Goal: Task Accomplishment & Management: Use online tool/utility

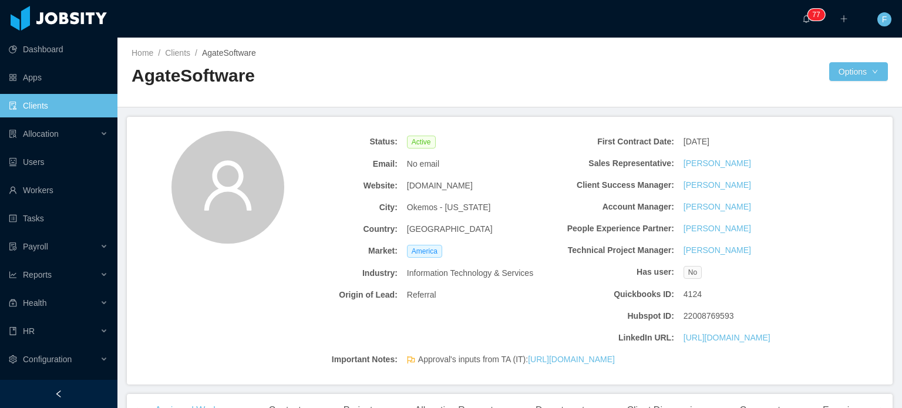
scroll to position [808, 0]
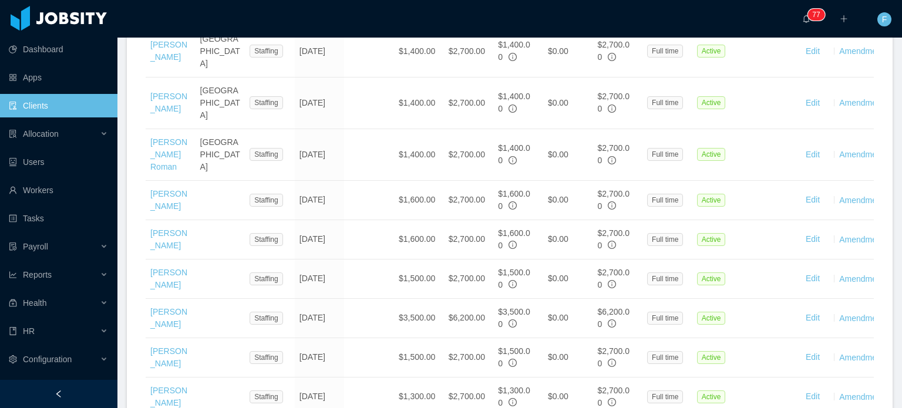
click at [164, 268] on link "Oscar Garcia" at bounding box center [168, 279] width 37 height 22
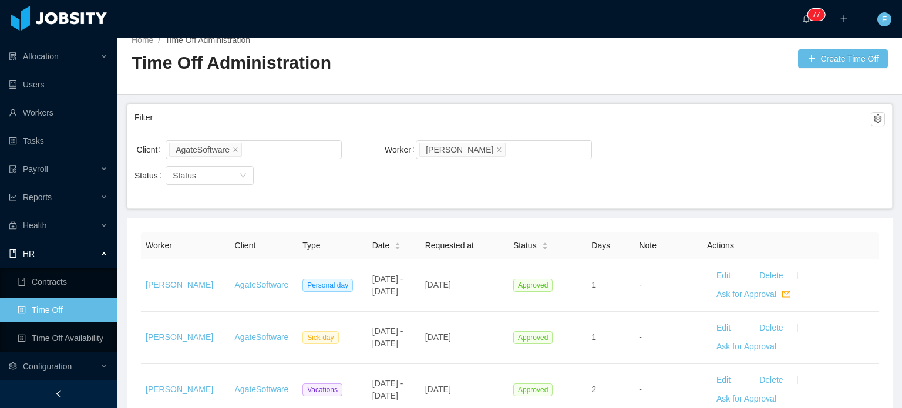
scroll to position [5, 0]
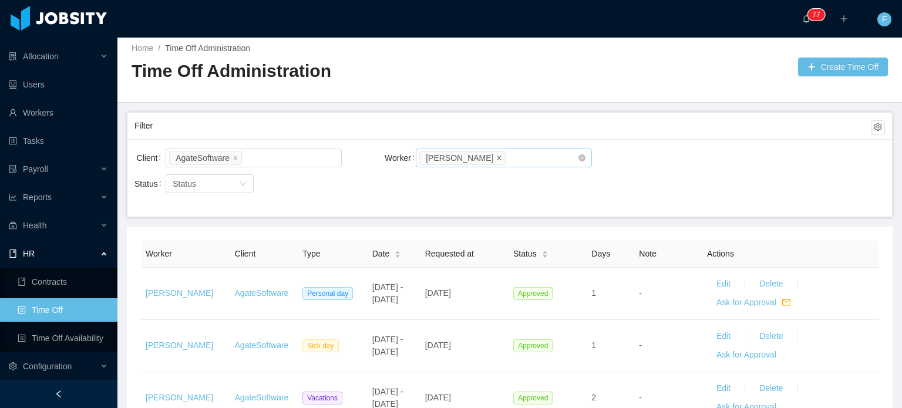
click at [497, 158] on icon "icon: close" at bounding box center [499, 157] width 4 height 4
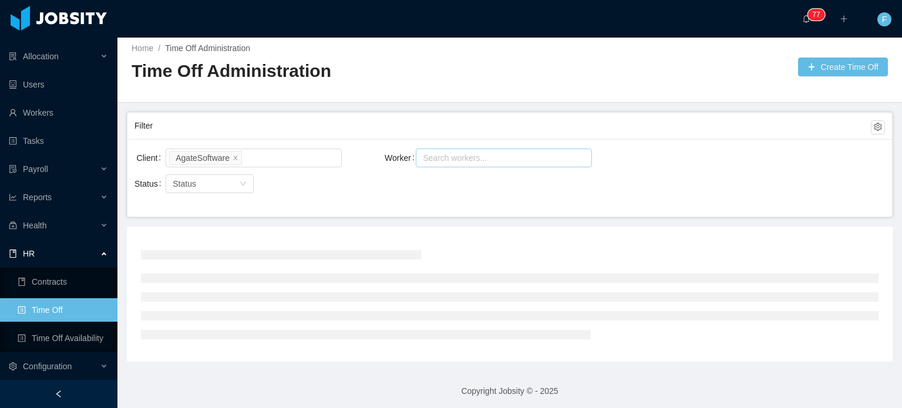
click at [482, 161] on div "Search workers..." at bounding box center [498, 158] width 151 height 12
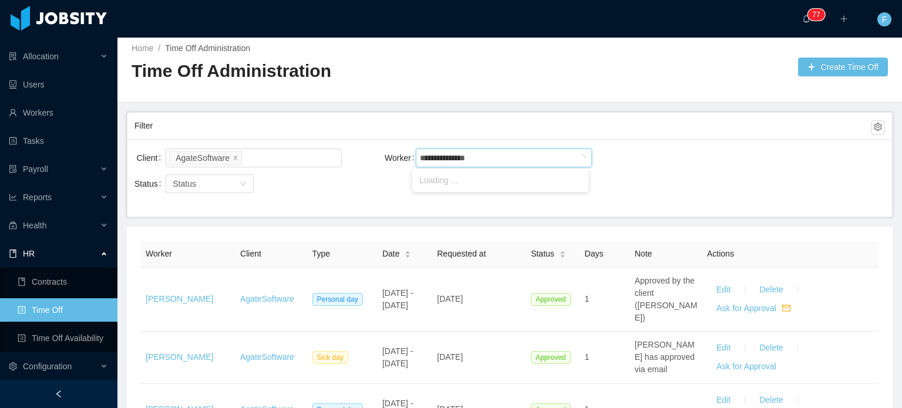
type input "**********"
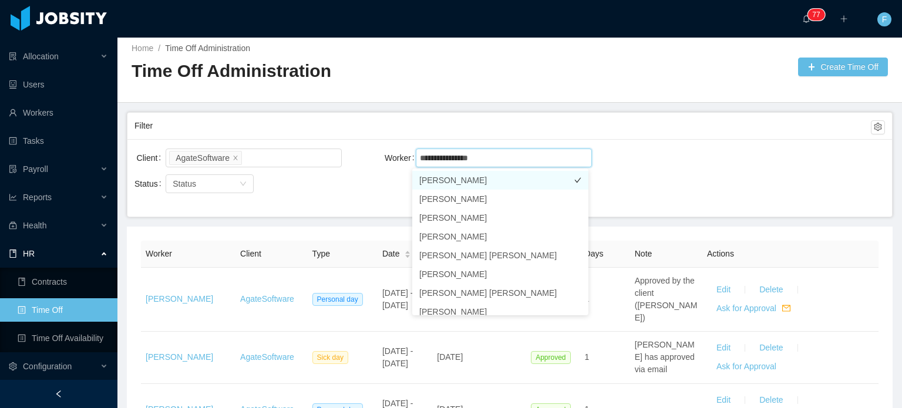
click at [508, 181] on li "[PERSON_NAME]" at bounding box center [500, 180] width 176 height 19
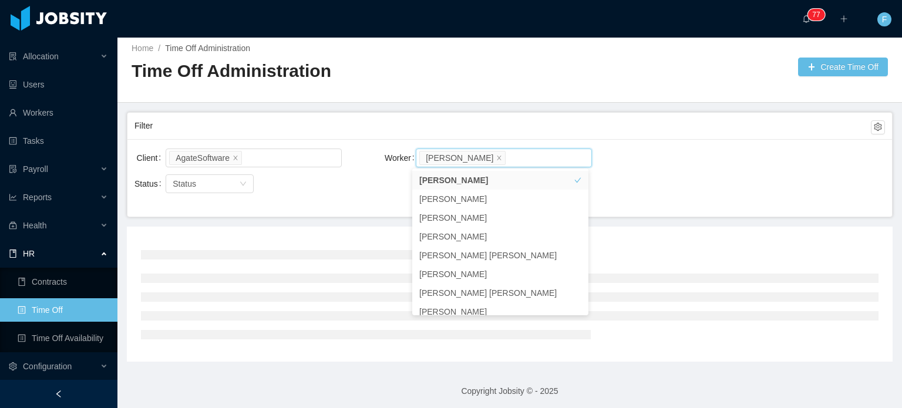
click at [735, 130] on div "Filter" at bounding box center [502, 126] width 736 height 22
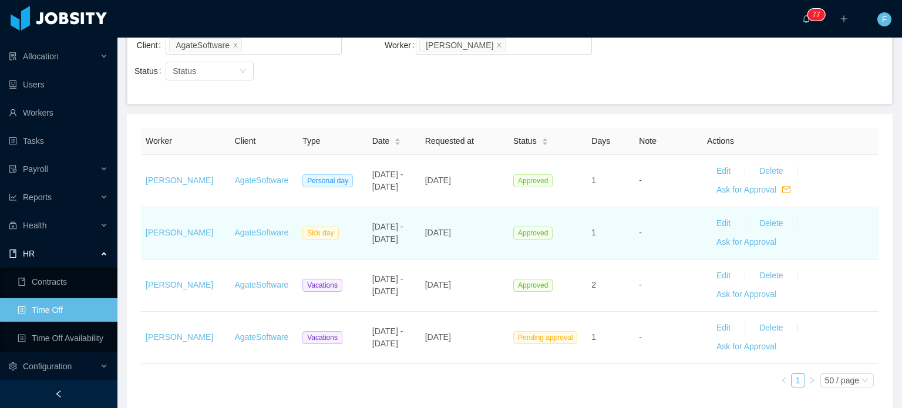
scroll to position [169, 0]
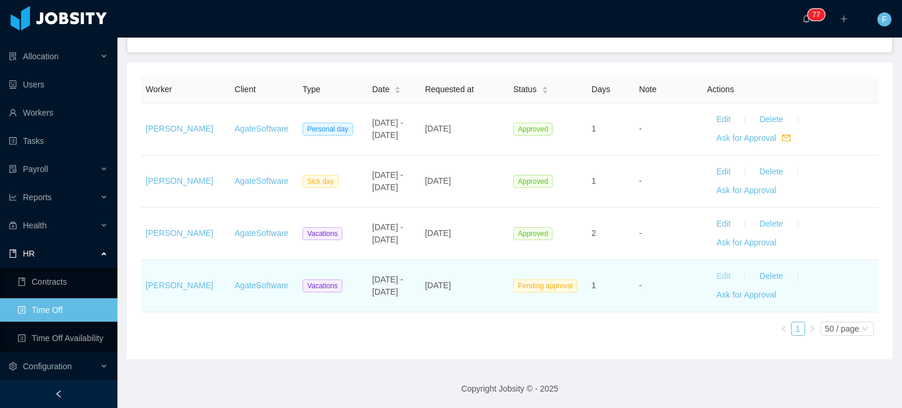
click at [713, 278] on button "Edit" at bounding box center [723, 276] width 33 height 19
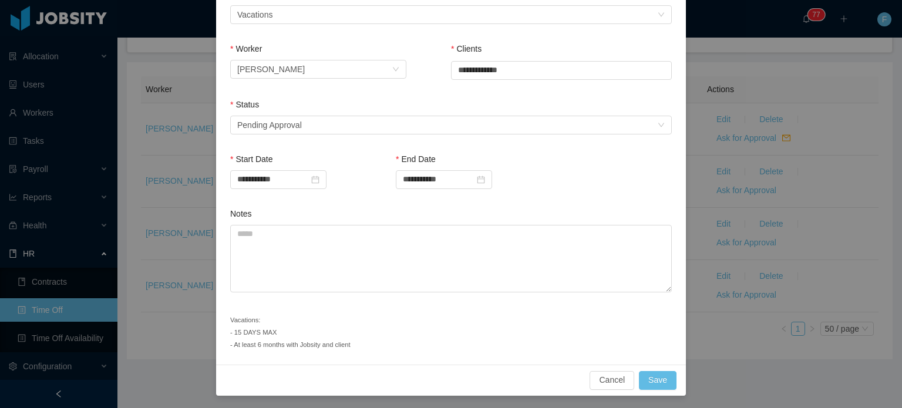
scroll to position [199, 0]
click at [387, 123] on div "Select status Pending Approval" at bounding box center [447, 125] width 420 height 18
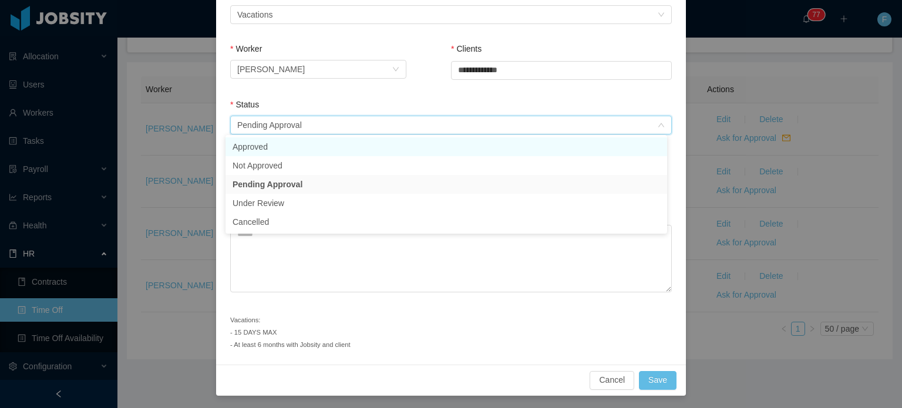
click at [267, 149] on li "Approved" at bounding box center [445, 146] width 441 height 19
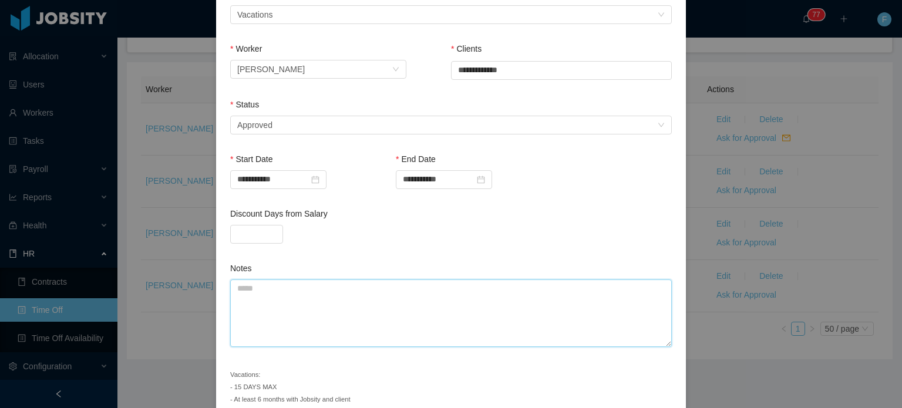
click at [332, 296] on textarea "Notes" at bounding box center [450, 313] width 441 height 68
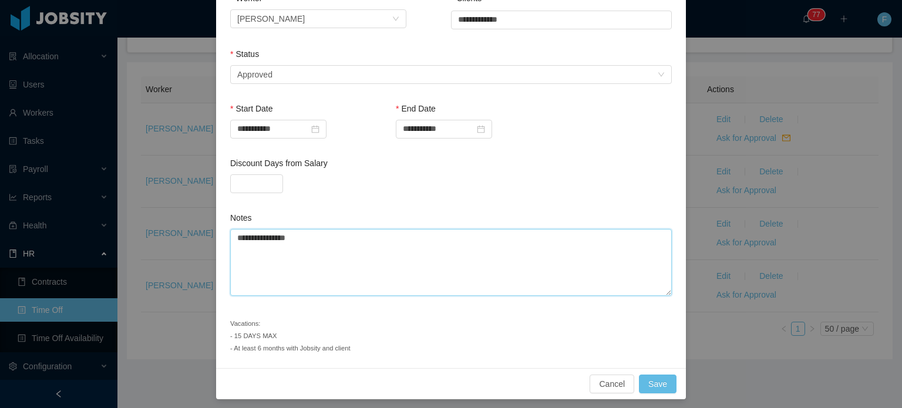
scroll to position [254, 0]
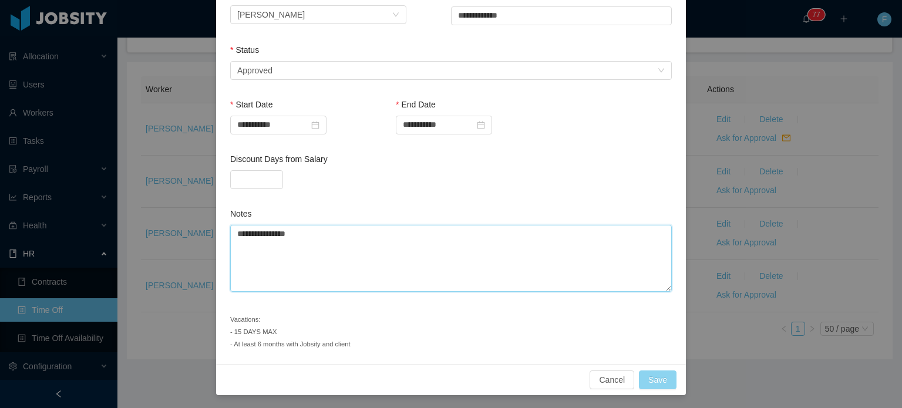
type textarea "**********"
click at [650, 377] on button "Save" at bounding box center [658, 379] width 38 height 19
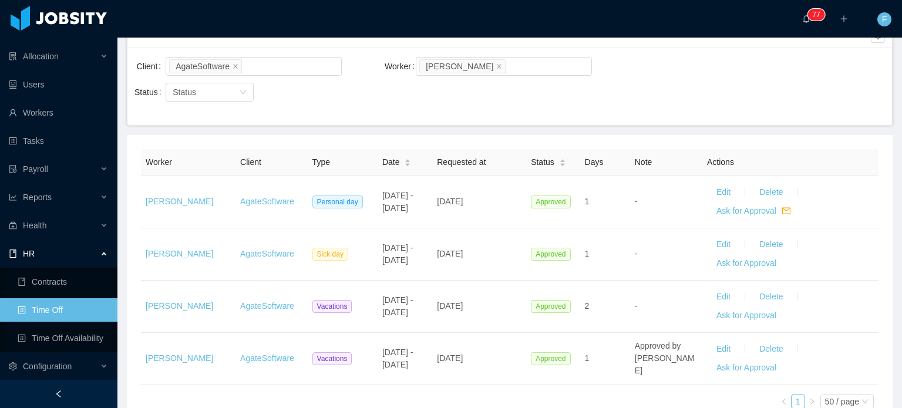
scroll to position [0, 0]
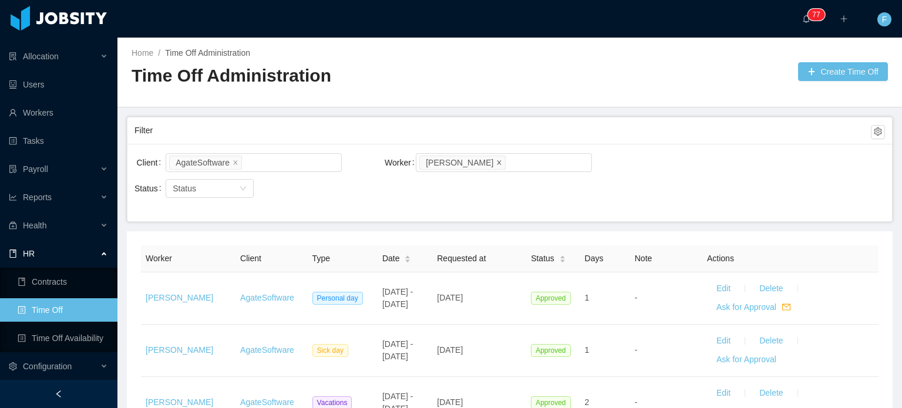
click at [496, 164] on icon "icon: close" at bounding box center [499, 162] width 6 height 6
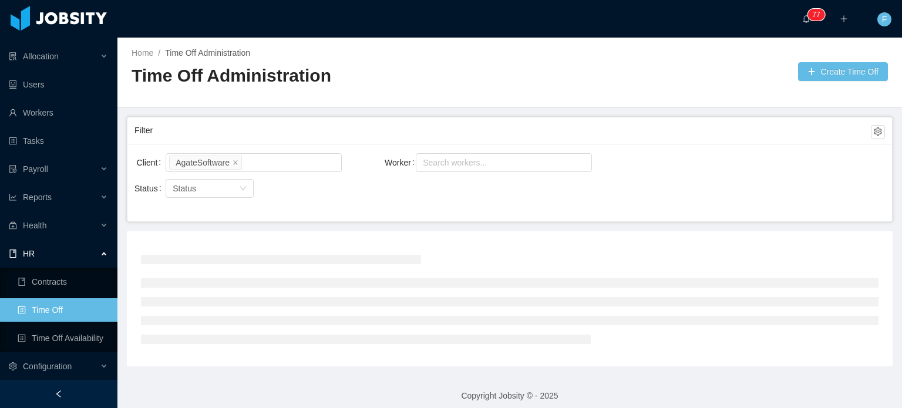
click at [488, 164] on div "Search workers..." at bounding box center [498, 163] width 151 height 12
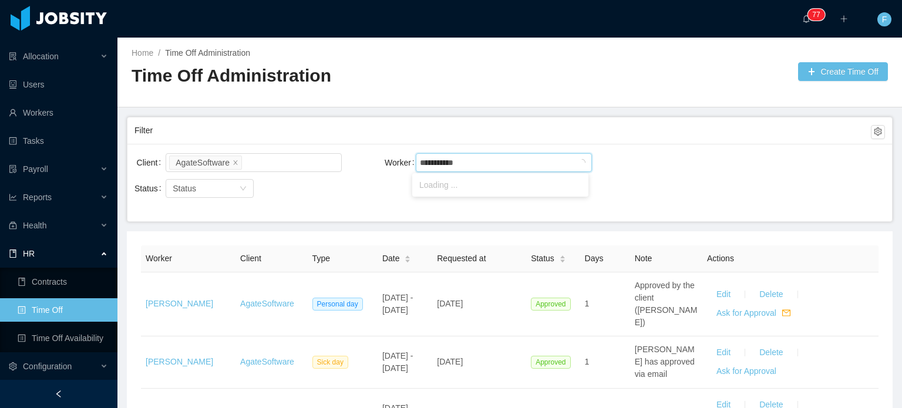
type input "**********"
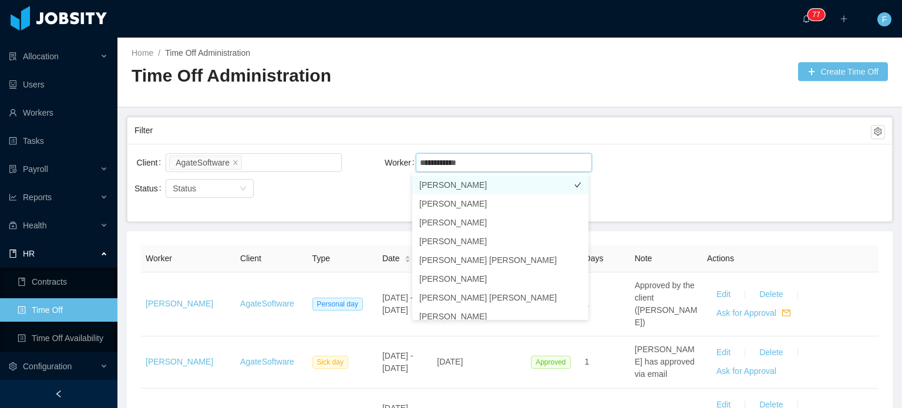
click at [474, 181] on li "[PERSON_NAME]" at bounding box center [500, 185] width 176 height 19
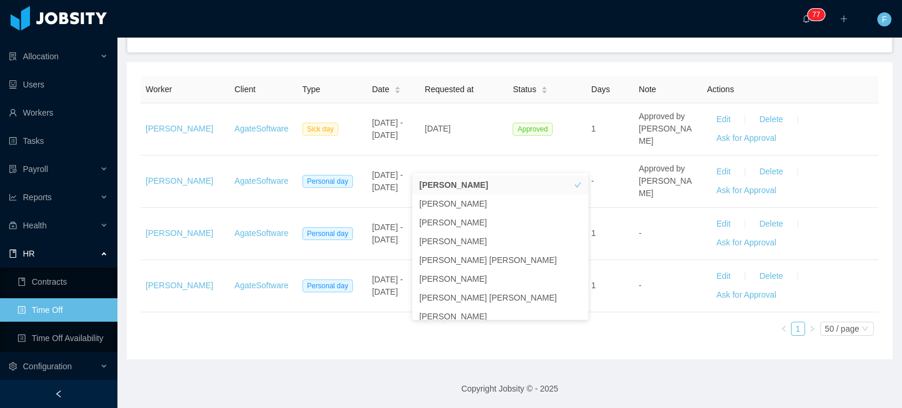
scroll to position [6, 0]
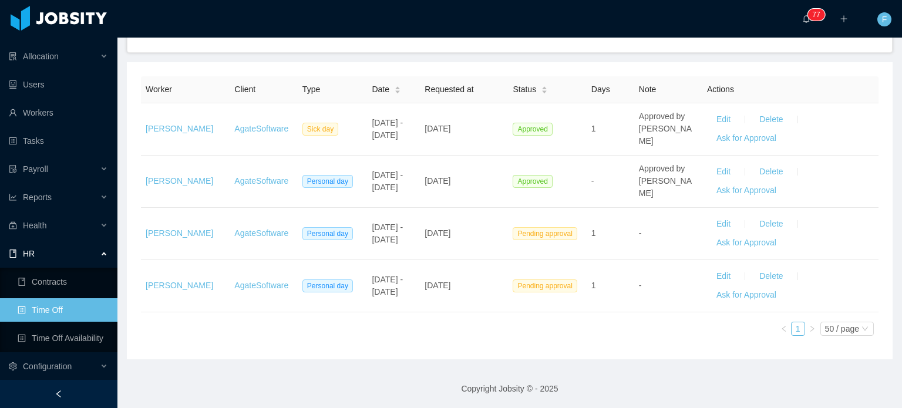
click at [363, 345] on div "Worker Client Type Date Requested at Status Days Note Actions [PERSON_NAME] Sic…" at bounding box center [510, 210] width 766 height 297
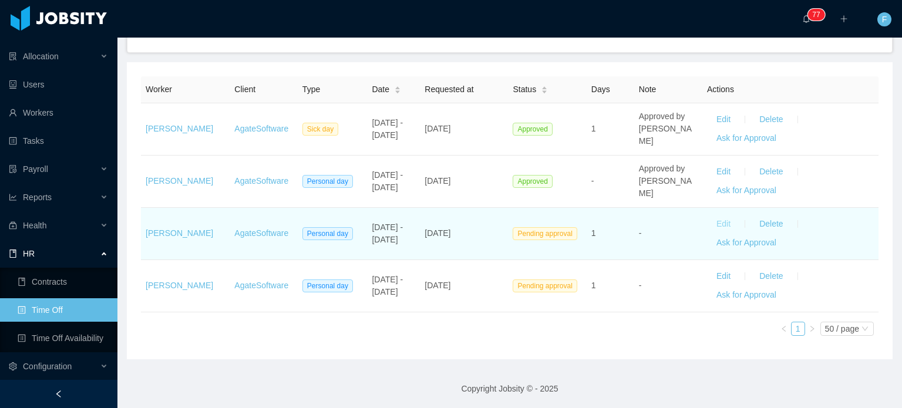
click at [717, 220] on button "Edit" at bounding box center [723, 224] width 33 height 19
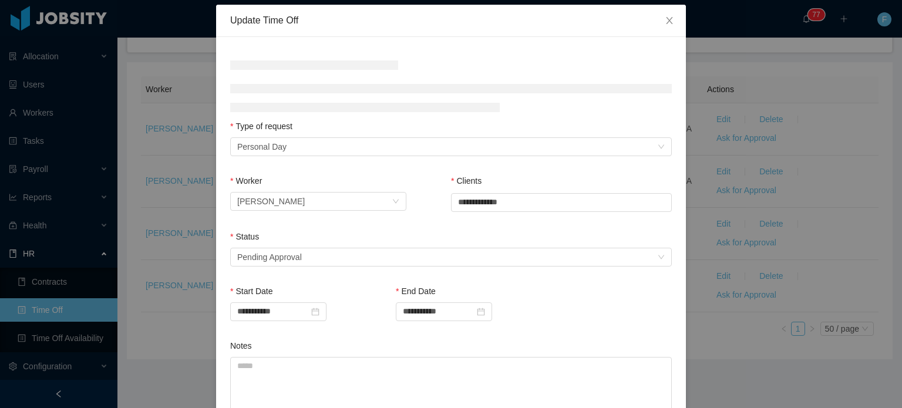
scroll to position [59, 0]
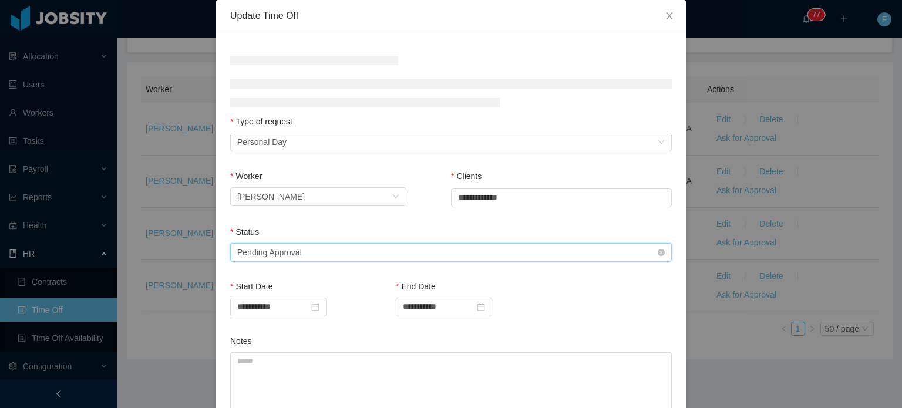
click at [420, 250] on div "Select status Pending Approval" at bounding box center [447, 253] width 420 height 18
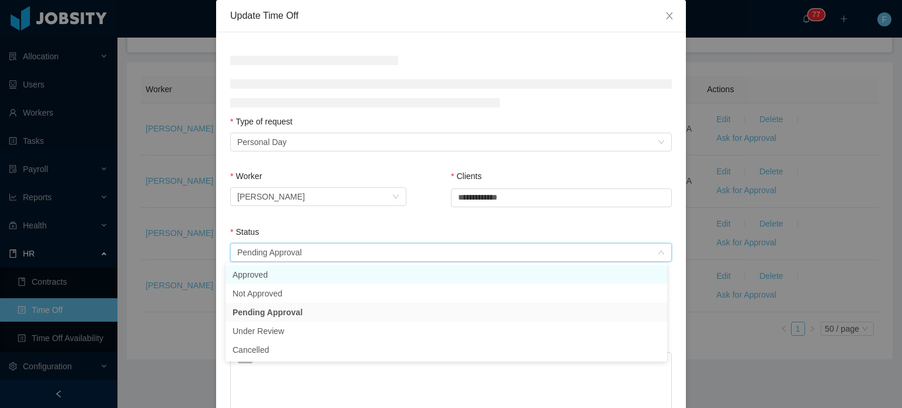
click at [240, 277] on li "Approved" at bounding box center [445, 274] width 441 height 19
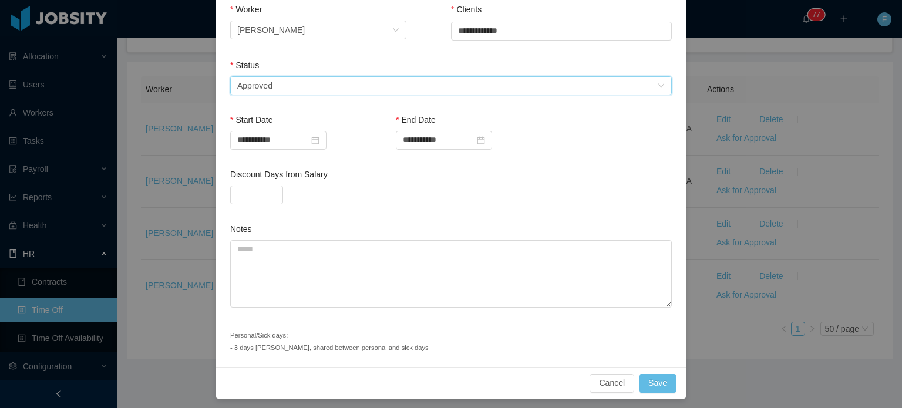
scroll to position [228, 0]
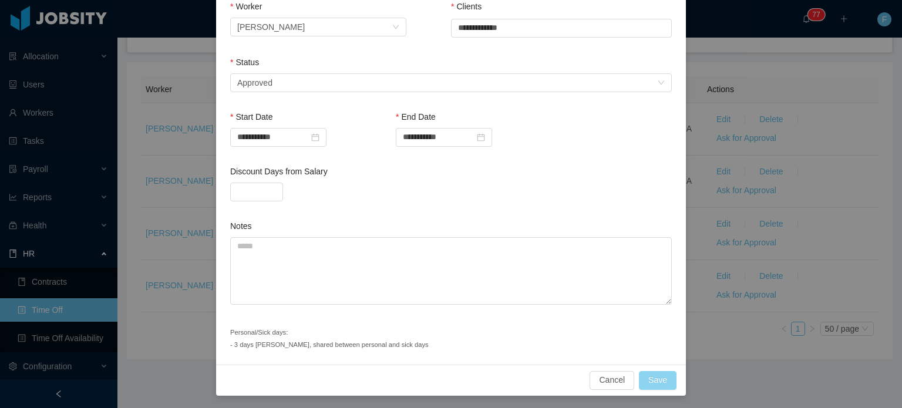
click at [648, 376] on button "Save" at bounding box center [658, 380] width 38 height 19
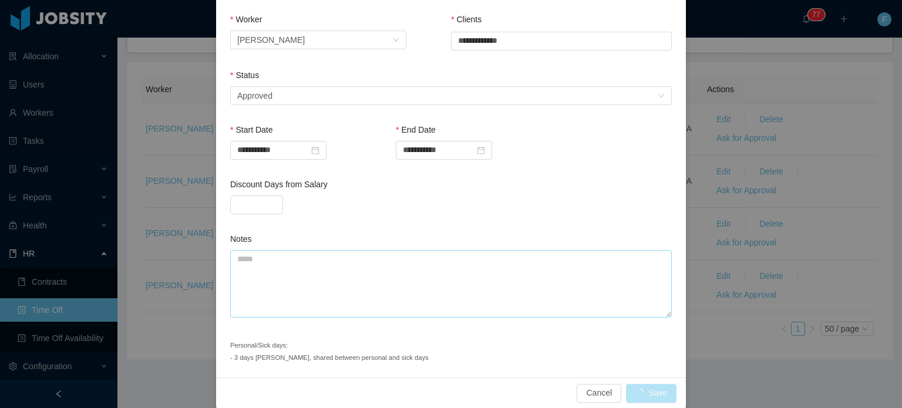
scroll to position [241, 0]
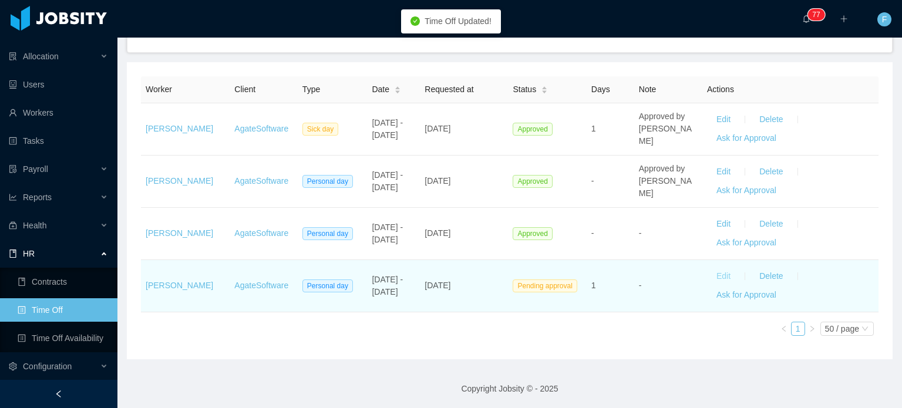
click at [719, 278] on button "Edit" at bounding box center [723, 276] width 33 height 19
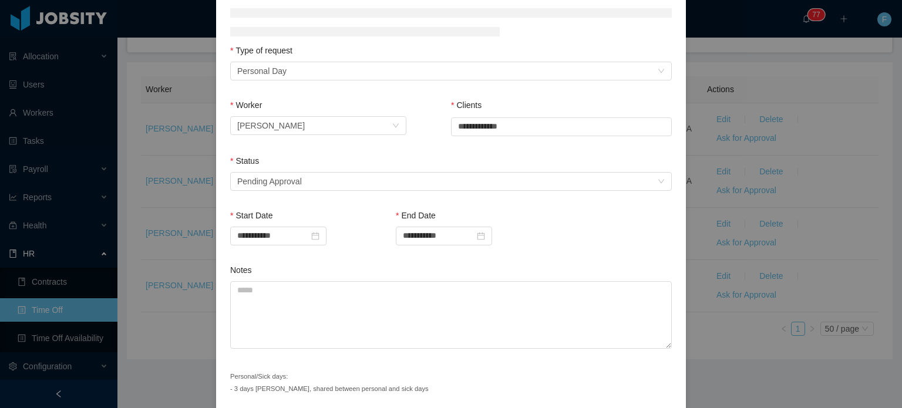
scroll to position [174, 0]
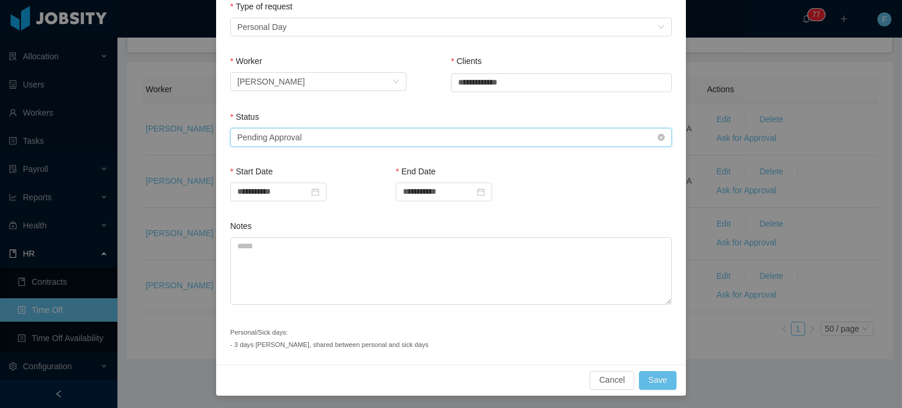
click at [476, 129] on div "Select status Pending Approval" at bounding box center [447, 138] width 420 height 18
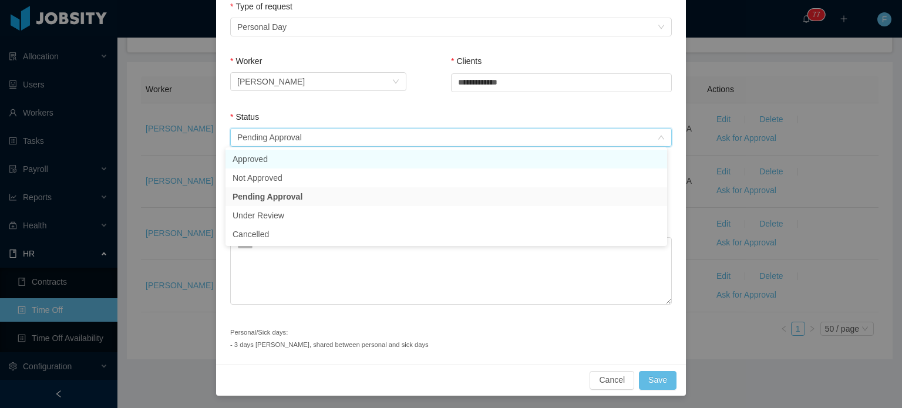
click at [286, 161] on li "Approved" at bounding box center [445, 159] width 441 height 19
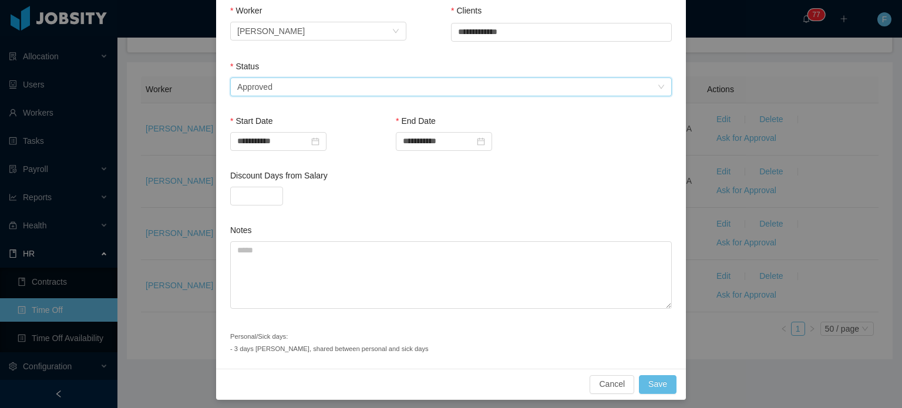
scroll to position [241, 0]
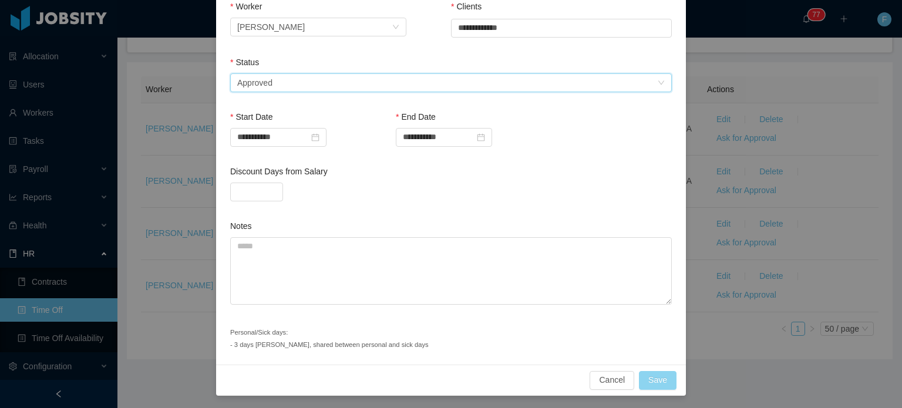
click at [649, 377] on button "Save" at bounding box center [658, 380] width 38 height 19
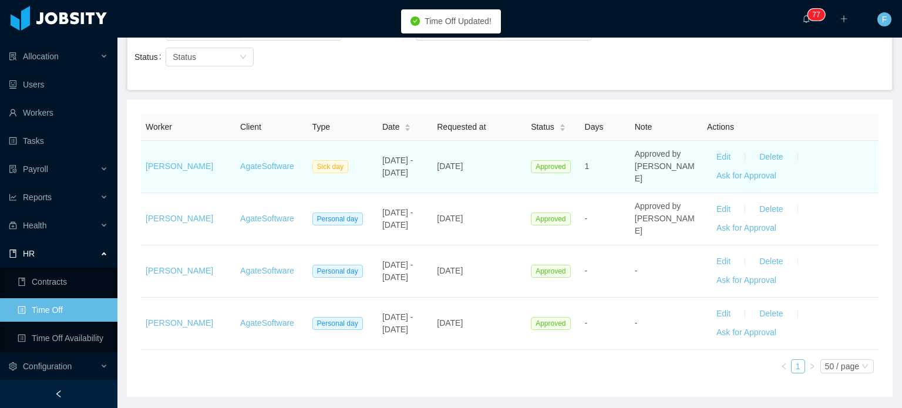
scroll to position [169, 0]
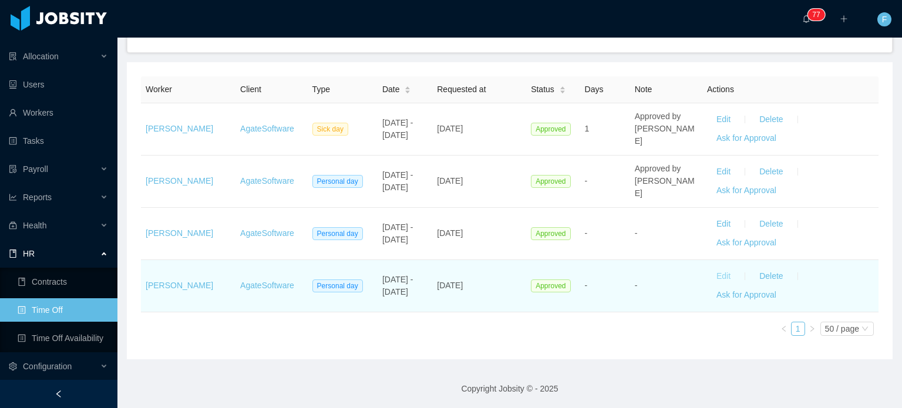
click at [707, 274] on button "Edit" at bounding box center [723, 276] width 33 height 19
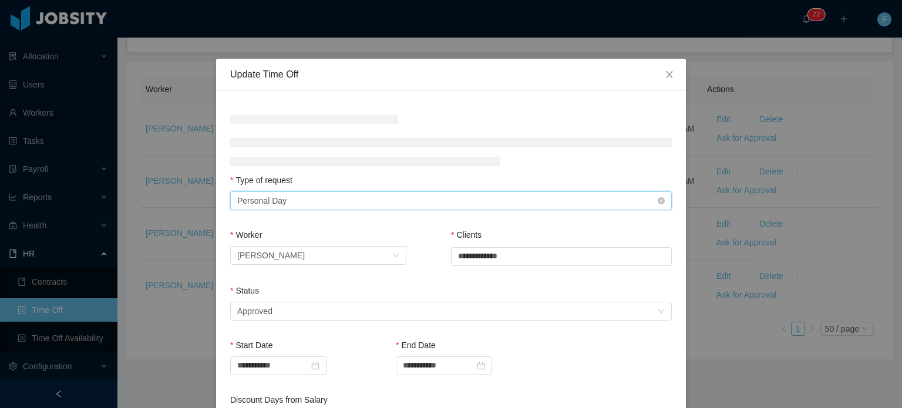
click at [326, 204] on div "Type of Request Personal Day" at bounding box center [447, 201] width 420 height 18
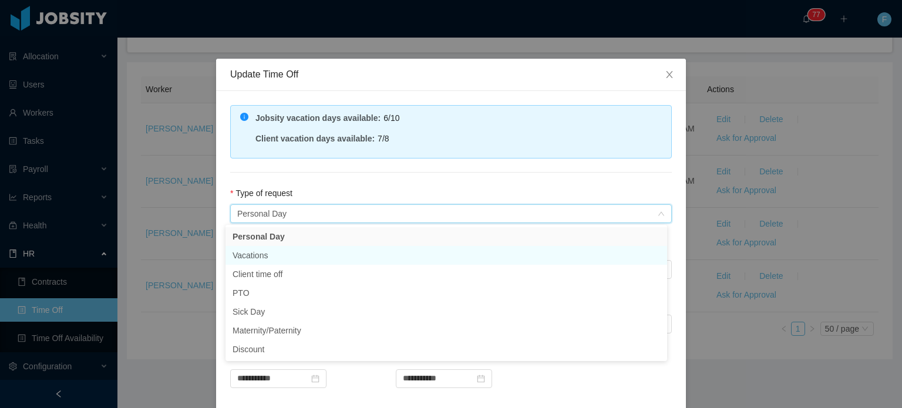
click at [272, 258] on li "Vacations" at bounding box center [445, 255] width 441 height 19
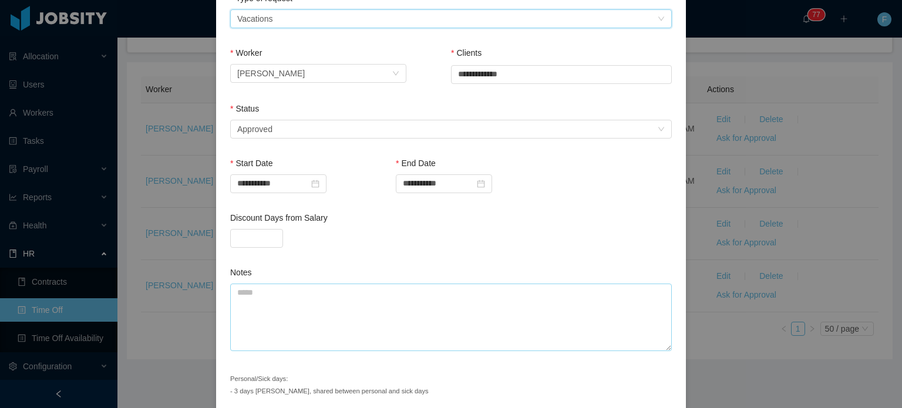
scroll to position [241, 0]
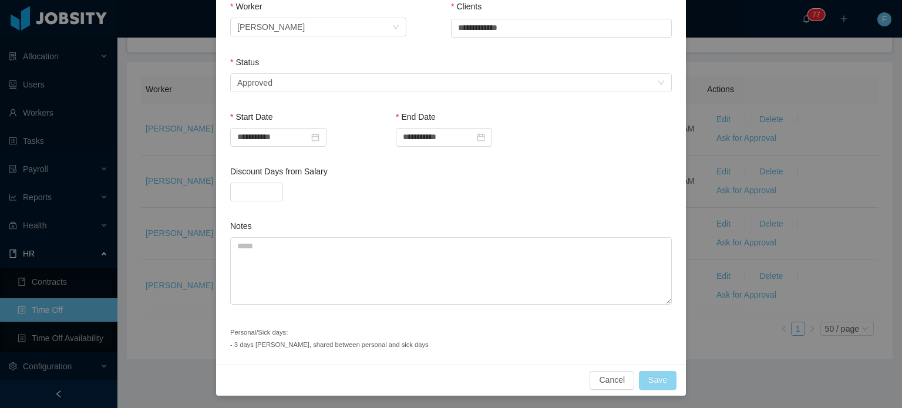
click at [655, 380] on button "Save" at bounding box center [658, 380] width 38 height 19
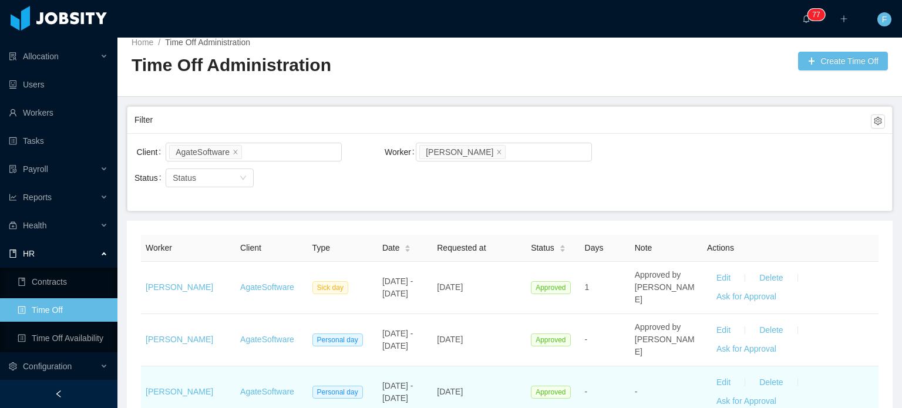
scroll to position [0, 0]
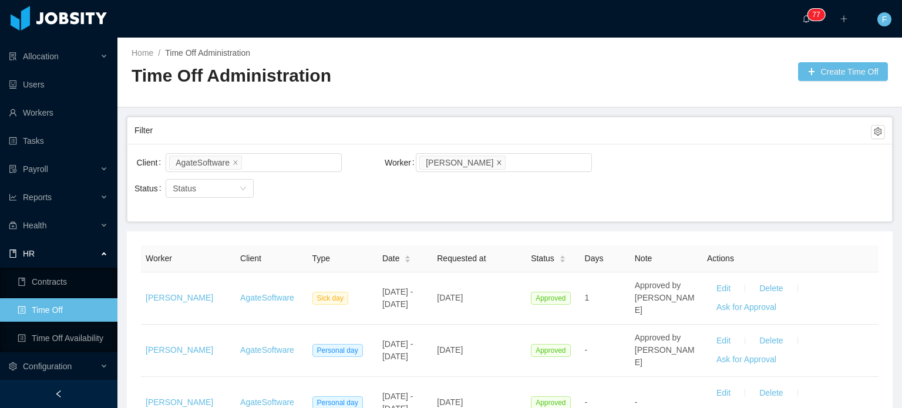
click at [496, 166] on span at bounding box center [499, 162] width 6 height 11
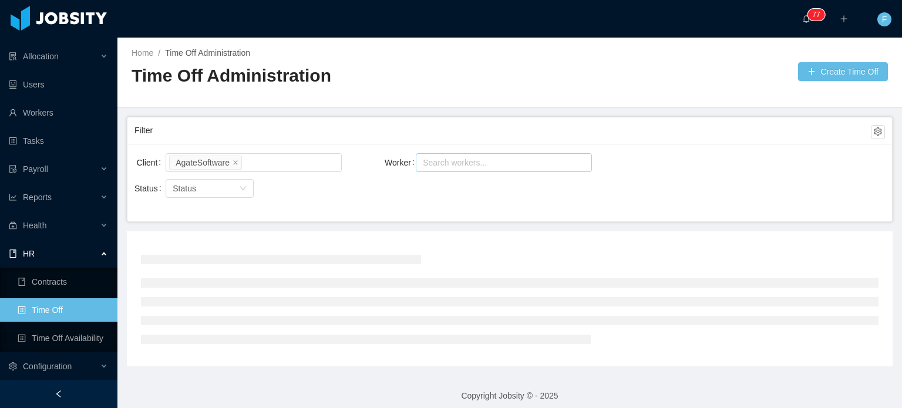
click at [474, 166] on div "Search workers..." at bounding box center [498, 163] width 151 height 12
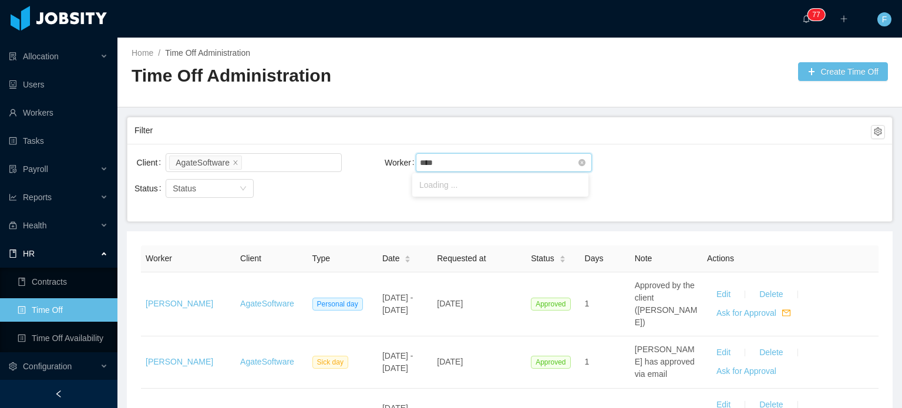
type input "*****"
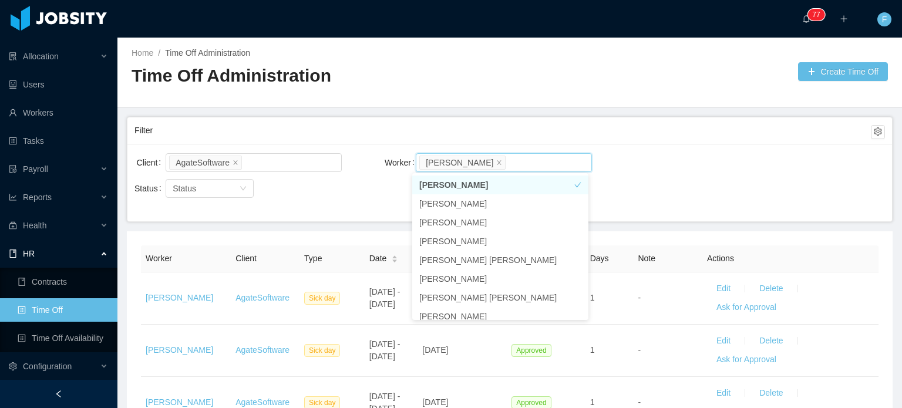
click at [687, 169] on div "Client AgateSoftware Worker Search workers... [PERSON_NAME]" at bounding box center [509, 170] width 750 height 38
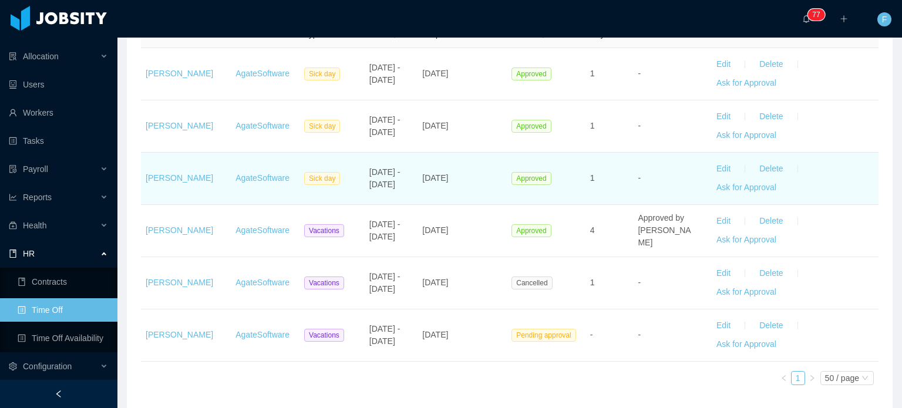
scroll to position [235, 0]
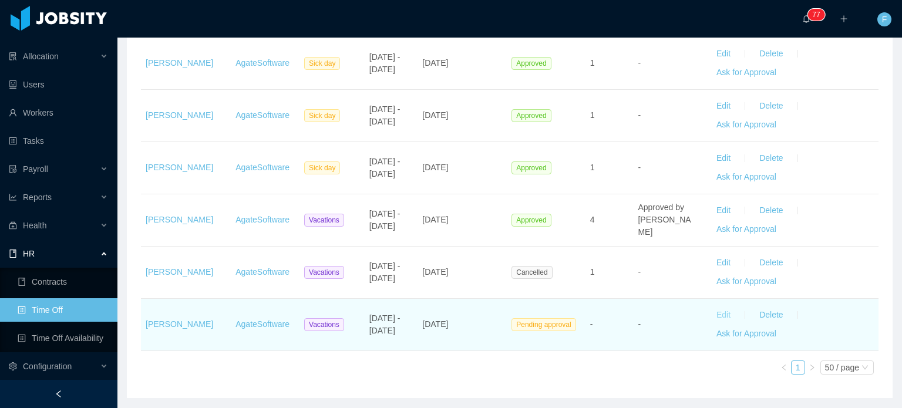
click at [711, 317] on button "Edit" at bounding box center [723, 315] width 33 height 19
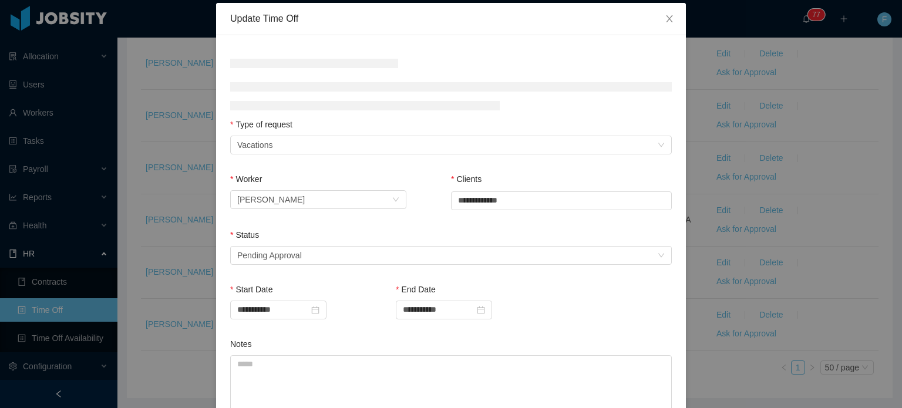
scroll to position [59, 0]
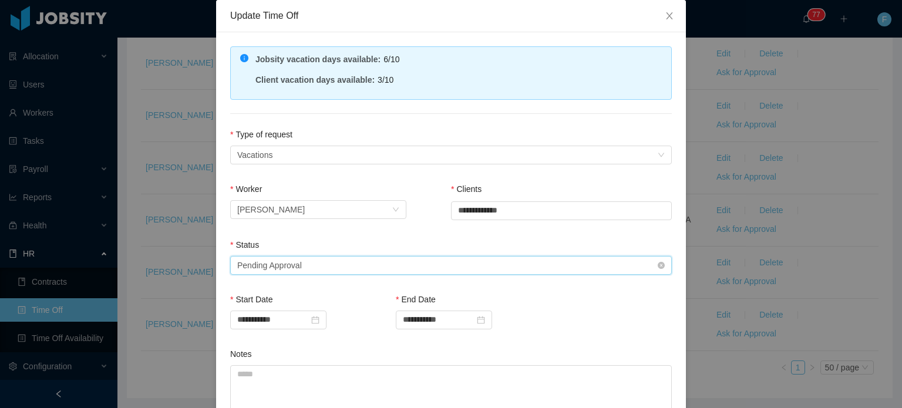
click at [380, 262] on div "Select status Pending Approval" at bounding box center [447, 266] width 420 height 18
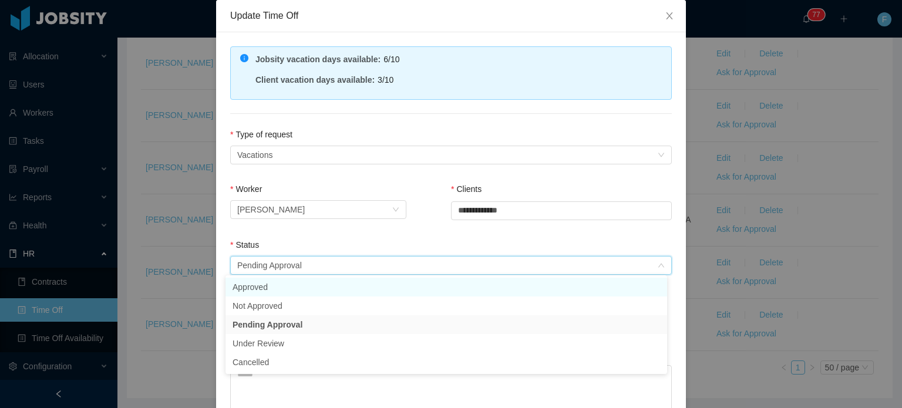
click at [292, 289] on li "Approved" at bounding box center [445, 287] width 441 height 19
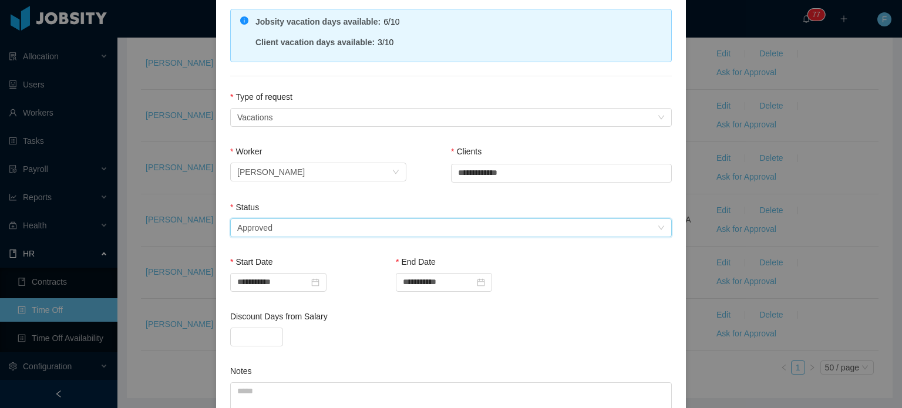
scroll to position [254, 0]
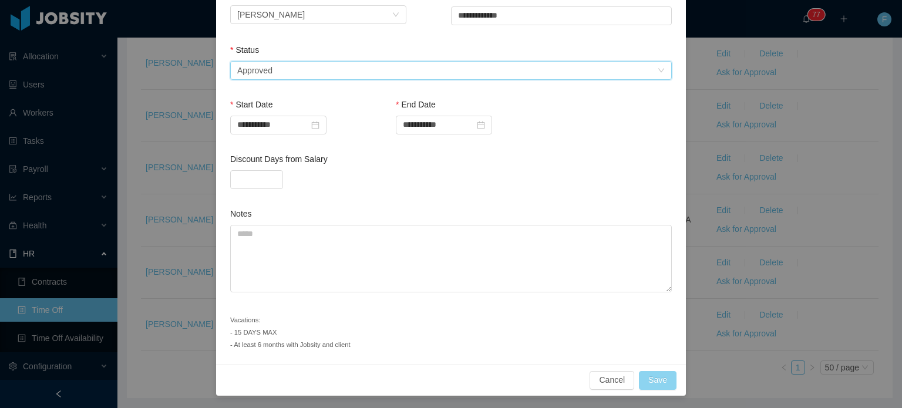
click at [649, 382] on button "Save" at bounding box center [658, 380] width 38 height 19
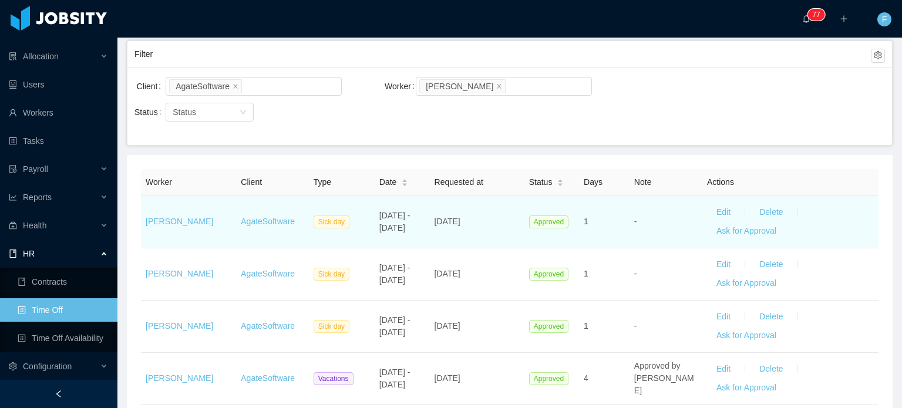
scroll to position [38, 0]
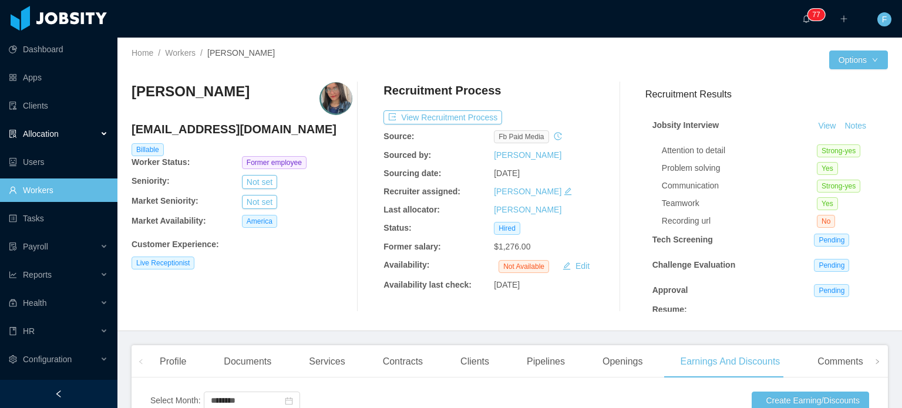
click at [50, 138] on span "Allocation" at bounding box center [41, 133] width 36 height 9
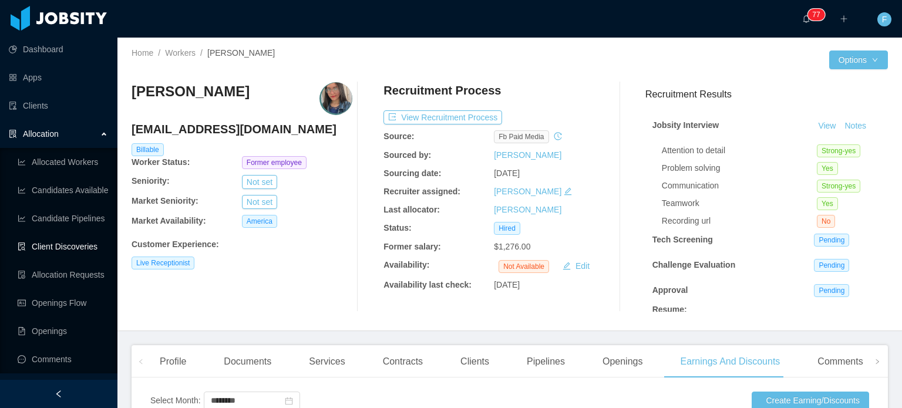
click at [56, 250] on link "Client Discoveries" at bounding box center [63, 246] width 90 height 23
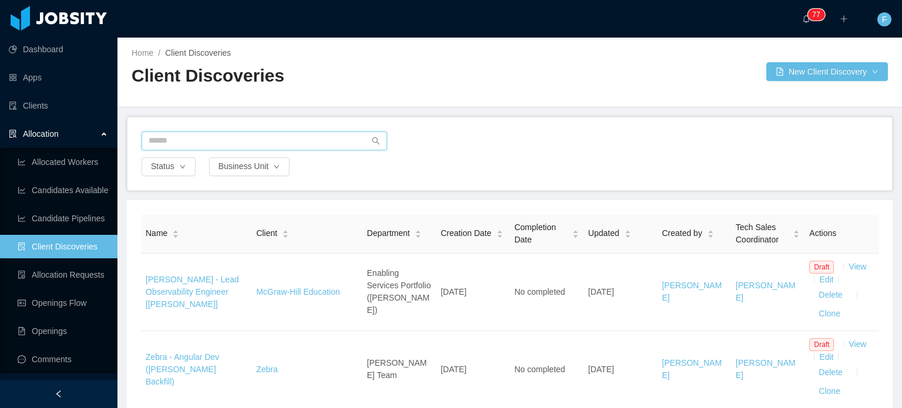
click at [221, 138] on input "text" at bounding box center [263, 141] width 245 height 19
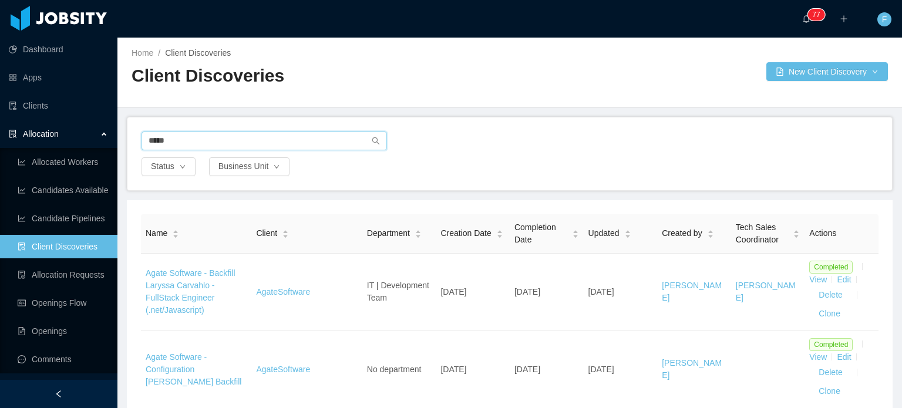
type input "*****"
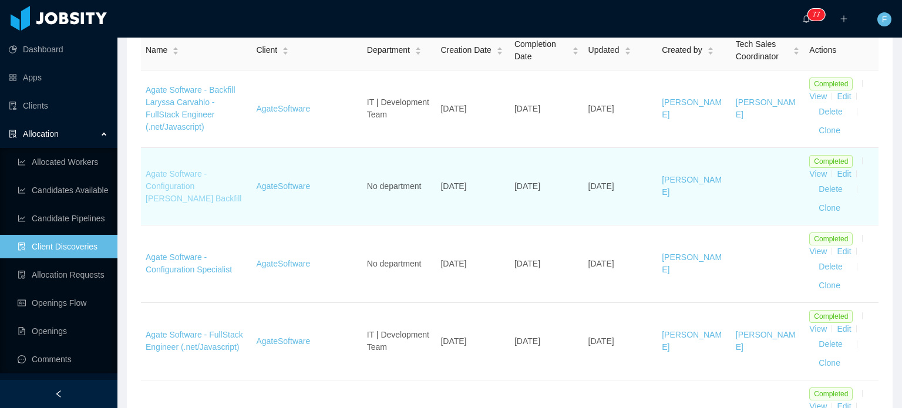
scroll to position [194, 0]
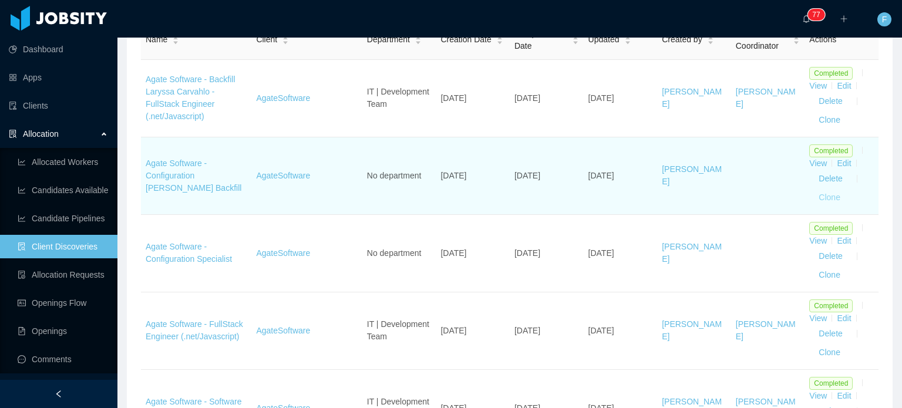
click at [827, 201] on button "Clone" at bounding box center [829, 197] width 41 height 19
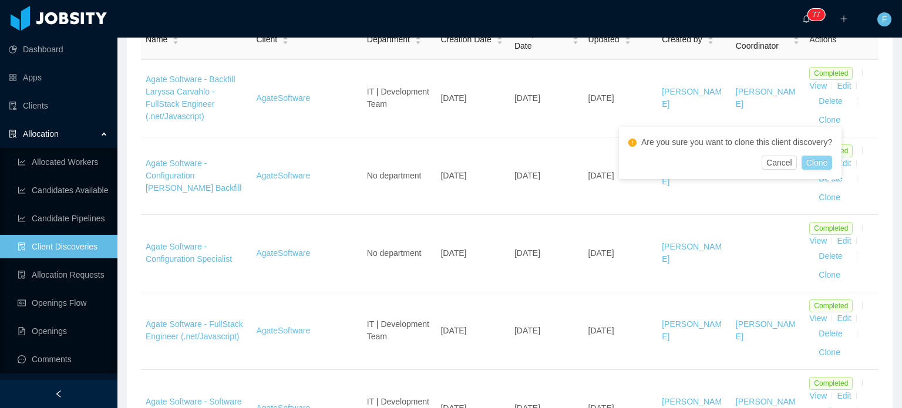
click at [820, 163] on button "Clone" at bounding box center [816, 163] width 31 height 14
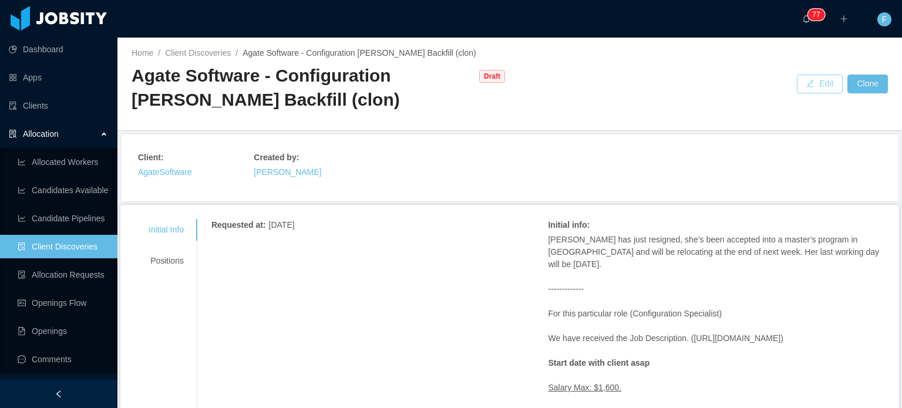
click at [799, 86] on button "Edit" at bounding box center [820, 84] width 46 height 19
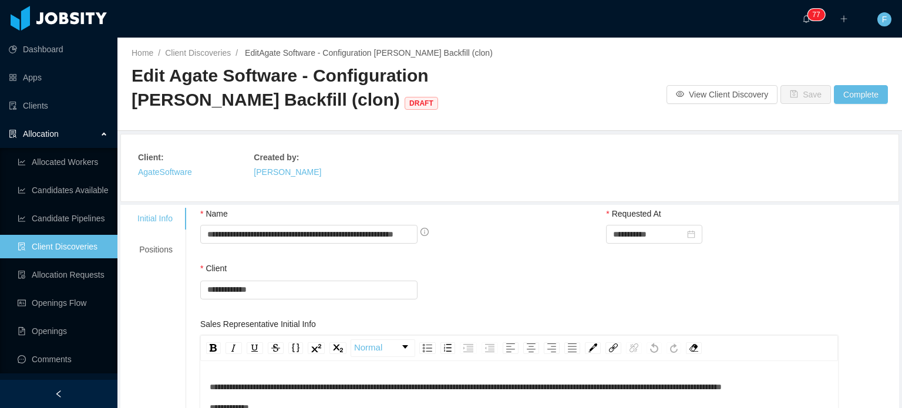
click at [296, 102] on span "Edit Agate Software - Configuration Laura Cuesta's Backfill (clon) DRAFT" at bounding box center [287, 87] width 311 height 43
click at [368, 236] on input "**********" at bounding box center [308, 234] width 217 height 19
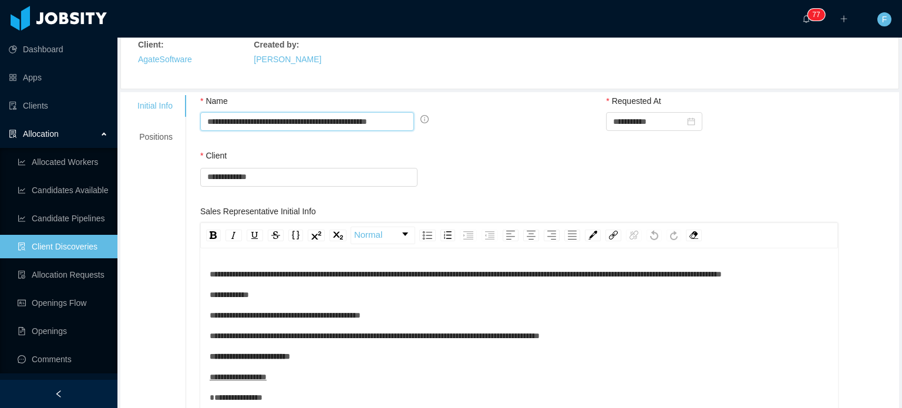
scroll to position [176, 0]
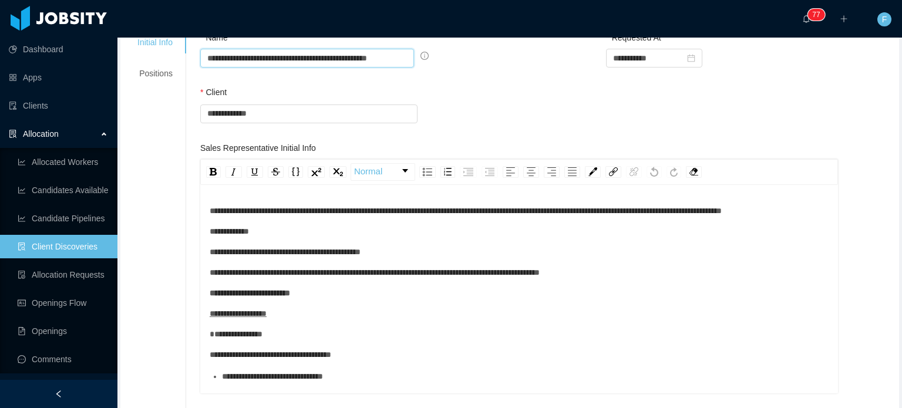
type input "**********"
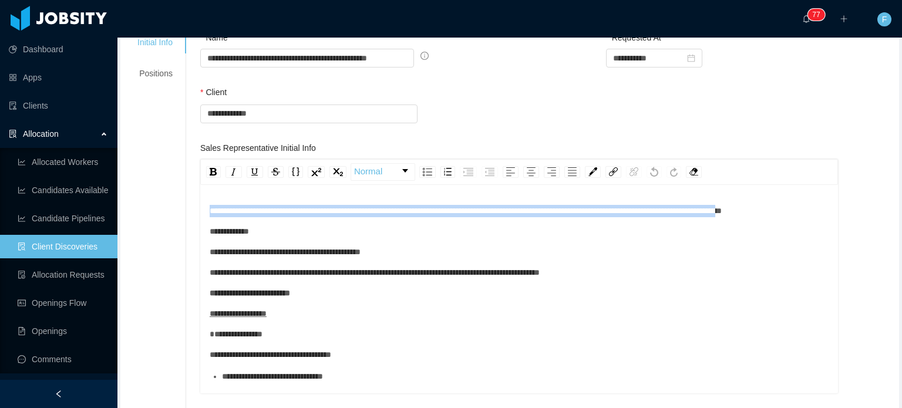
drag, startPoint x: 236, startPoint y: 219, endPoint x: 211, endPoint y: 205, distance: 28.1
click at [211, 205] on div "**********" at bounding box center [519, 211] width 619 height 12
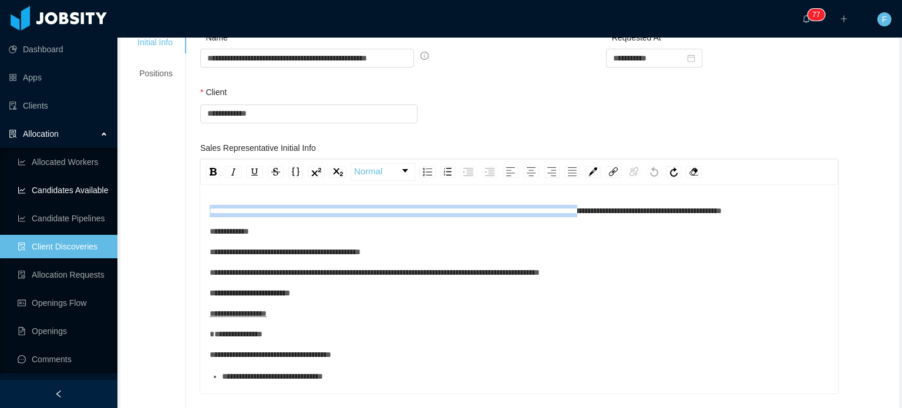
drag, startPoint x: 662, startPoint y: 208, endPoint x: 33, endPoint y: 184, distance: 629.8
click at [33, 184] on section "**********" at bounding box center [451, 204] width 902 height 408
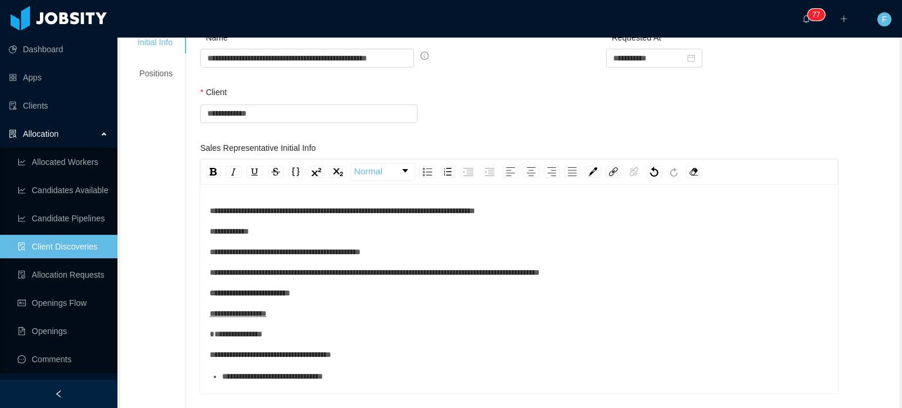
click at [475, 207] on span "**********" at bounding box center [342, 211] width 265 height 8
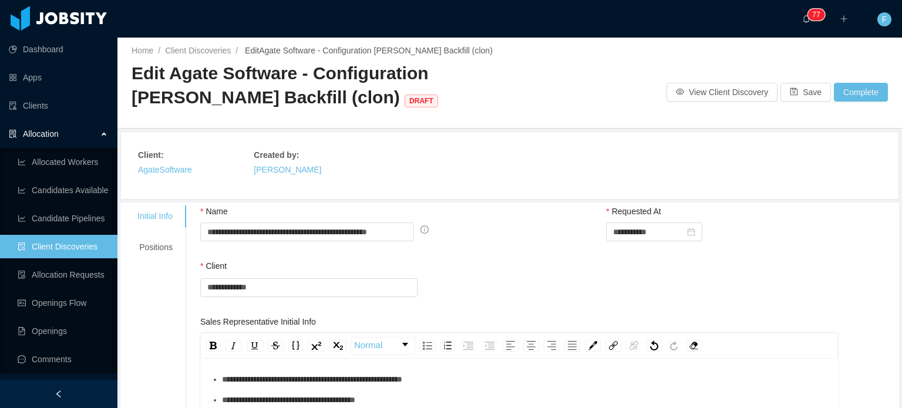
scroll to position [0, 0]
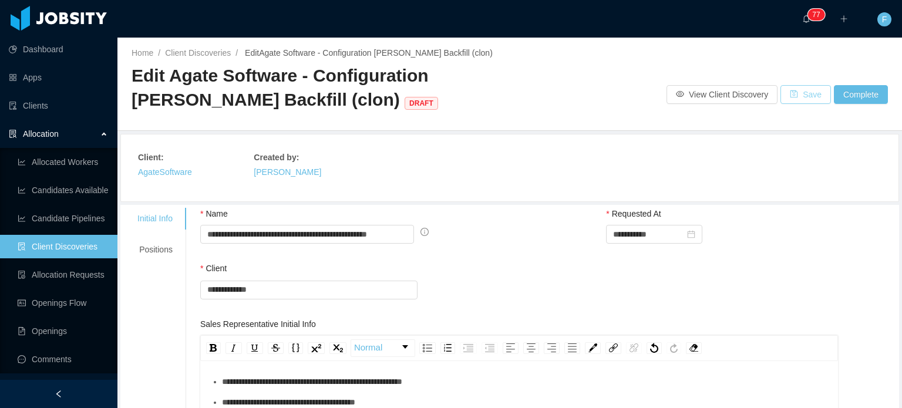
click at [796, 93] on button "Save" at bounding box center [805, 94] width 50 height 19
